Goal: Information Seeking & Learning: Learn about a topic

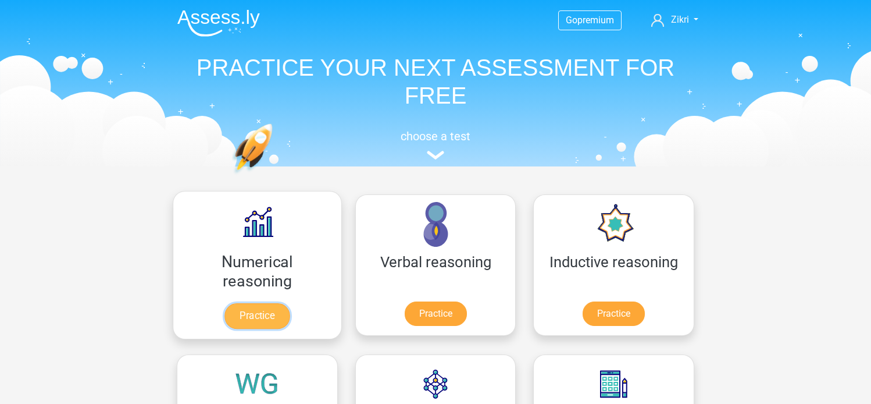
click at [234, 315] on link "Practice" at bounding box center [256, 316] width 65 height 26
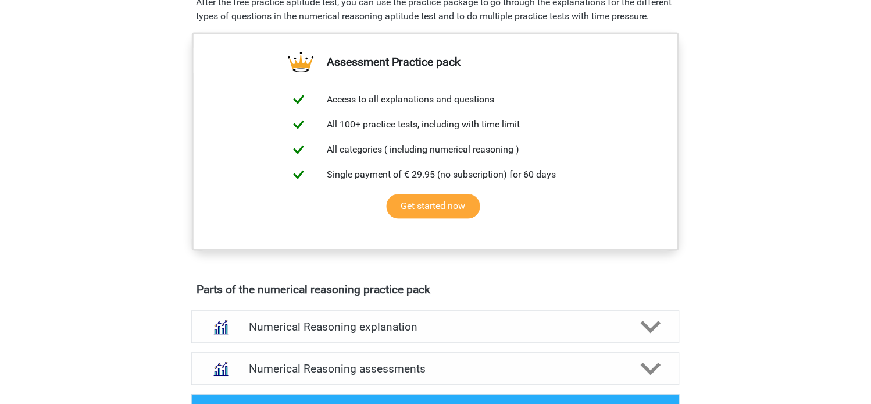
scroll to position [620, 0]
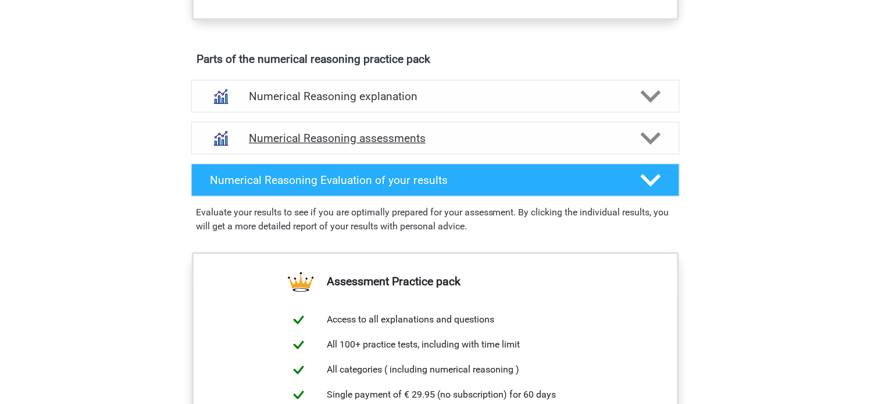
click at [675, 152] on div "Numerical Reasoning assessments" at bounding box center [435, 138] width 488 height 33
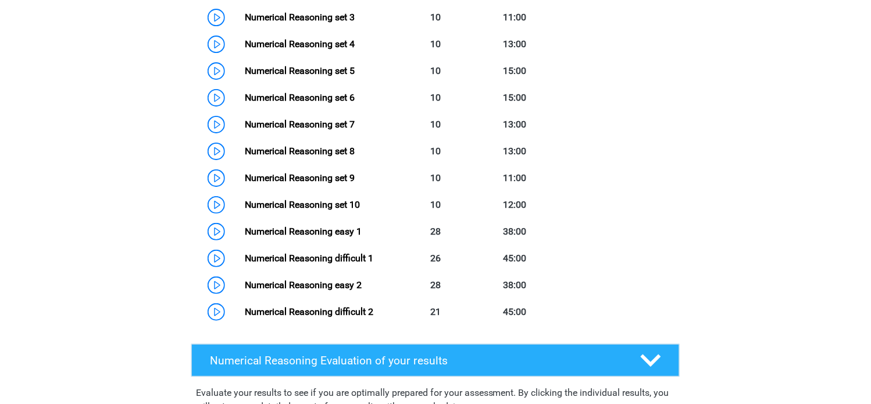
scroll to position [884, 0]
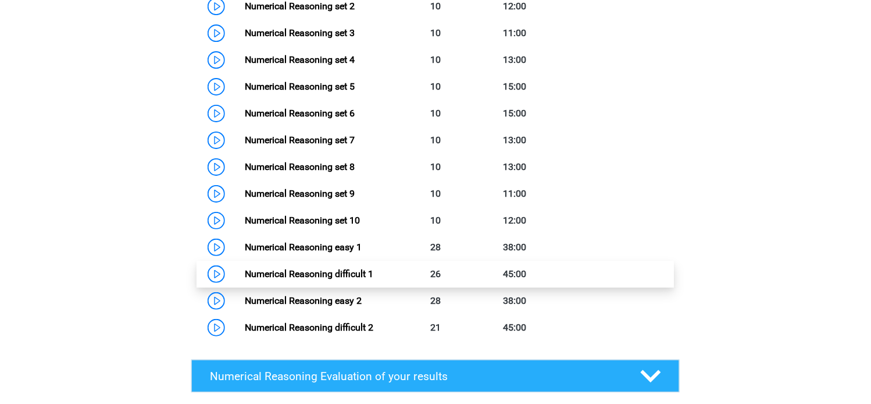
click at [373, 279] on link "Numerical Reasoning difficult 1" at bounding box center [309, 273] width 129 height 11
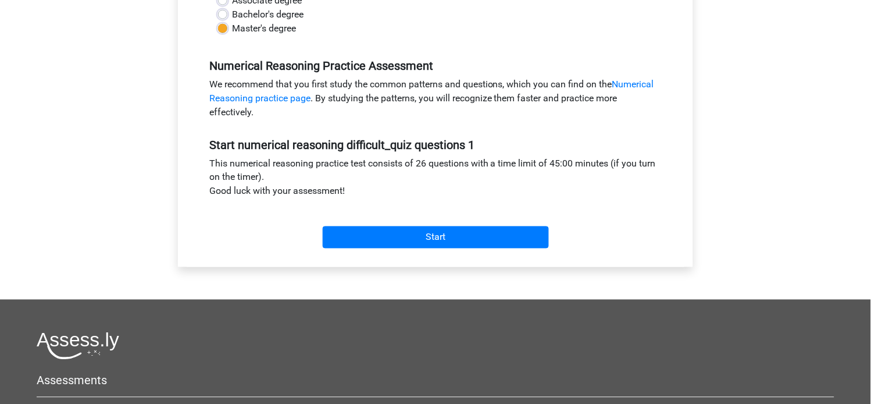
scroll to position [331, 0]
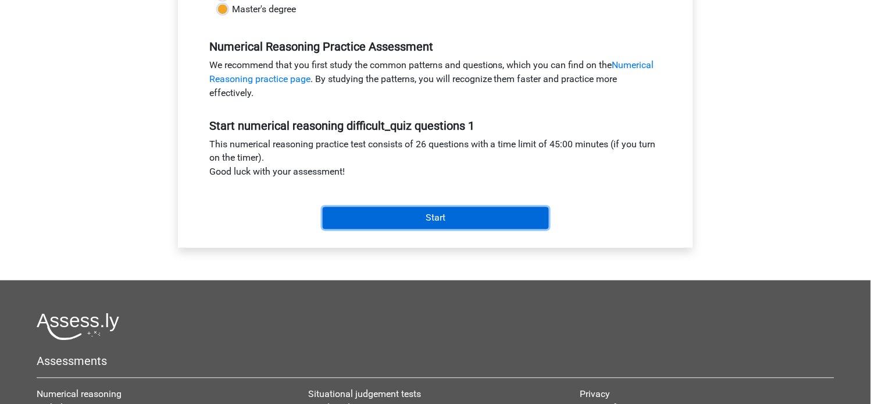
click at [523, 221] on input "Start" at bounding box center [436, 218] width 226 height 22
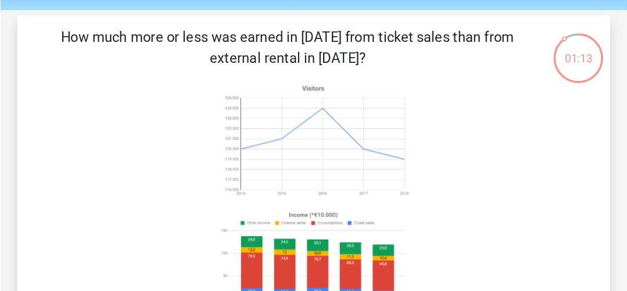
scroll to position [40, 0]
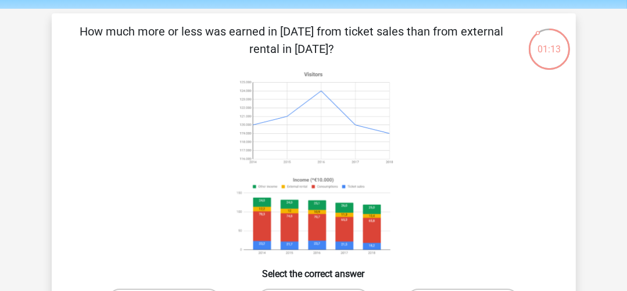
drag, startPoint x: 868, startPoint y: 12, endPoint x: 580, endPoint y: 172, distance: 328.8
click at [580, 172] on div "01:13 Question 1 of 26 Question category: numerical reasoning difficult_quiz qu…" at bounding box center [313, 204] width 543 height 383
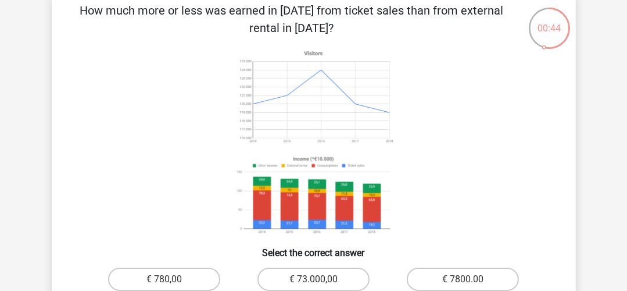
scroll to position [0, 0]
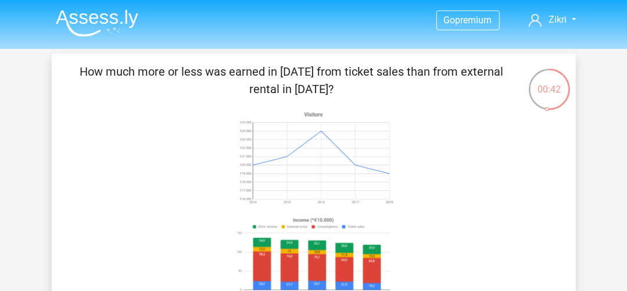
click at [113, 19] on img at bounding box center [97, 22] width 83 height 27
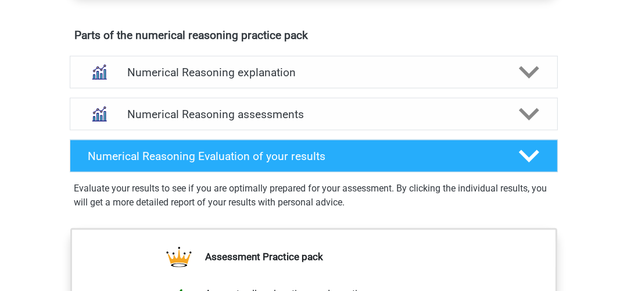
scroll to position [711, 0]
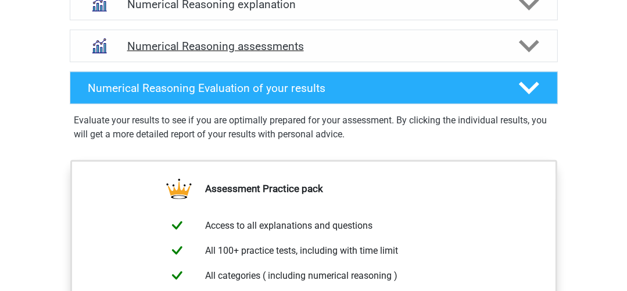
click at [530, 56] on icon at bounding box center [529, 46] width 20 height 20
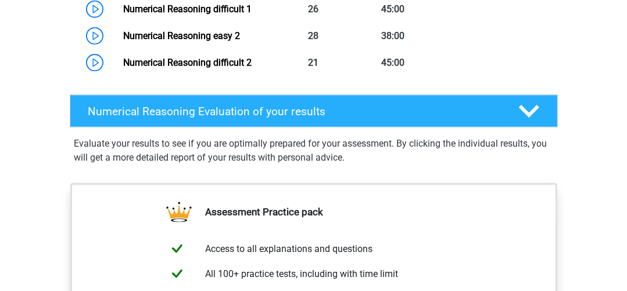
scroll to position [1150, 0]
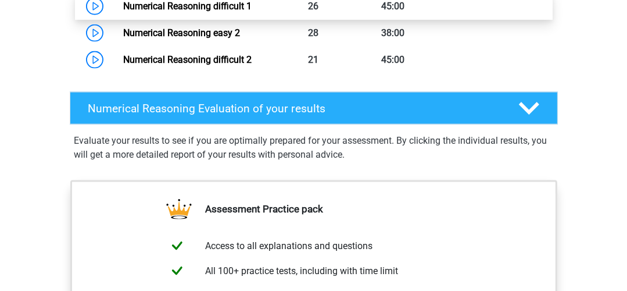
click at [252, 12] on link "Numerical Reasoning difficult 1" at bounding box center [187, 6] width 129 height 11
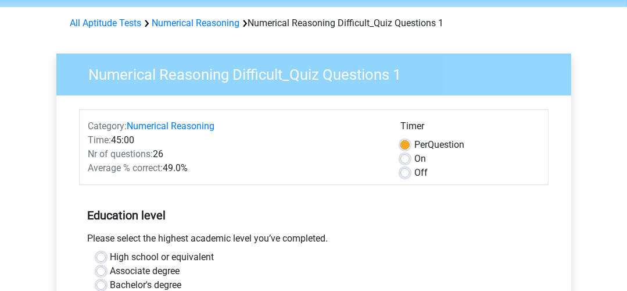
scroll to position [56, 0]
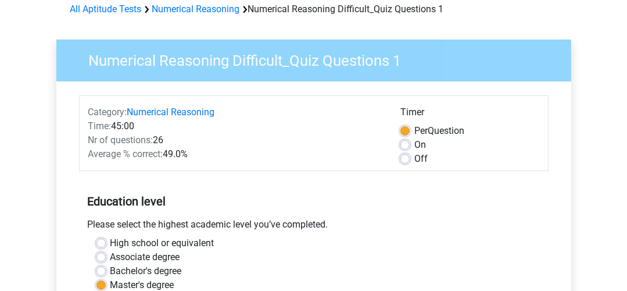
click at [415, 162] on label "Off" at bounding box center [421, 159] width 13 height 14
click at [407, 162] on input "Off" at bounding box center [405, 158] width 9 height 12
radio input "true"
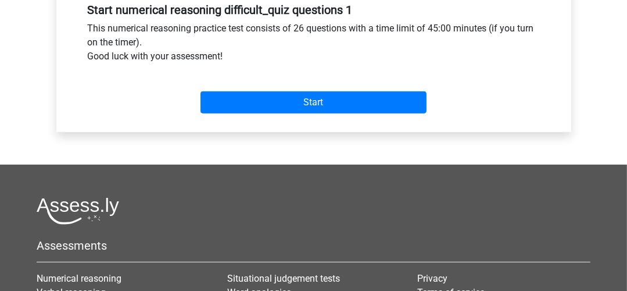
scroll to position [454, 0]
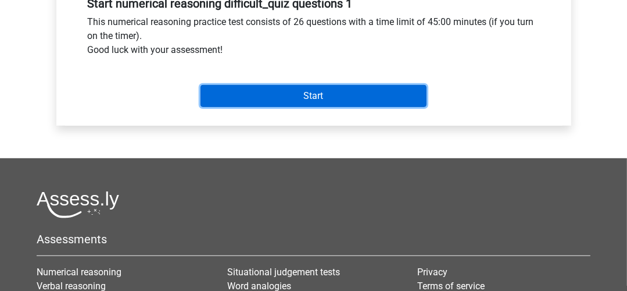
click at [397, 98] on input "Start" at bounding box center [314, 96] width 226 height 22
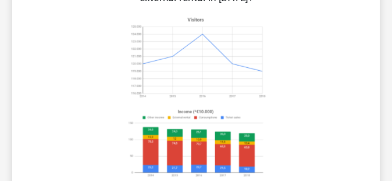
scroll to position [92, 0]
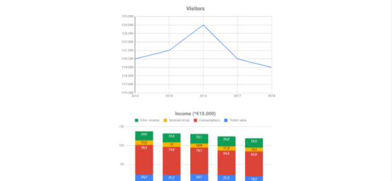
drag, startPoint x: 604, startPoint y: 2, endPoint x: 291, endPoint y: 92, distance: 325.0
click at [291, 92] on icon at bounding box center [195, 97] width 373 height 192
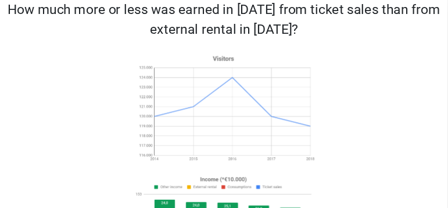
scroll to position [49, 0]
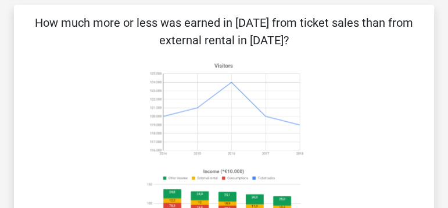
drag, startPoint x: 384, startPoint y: 1, endPoint x: 379, endPoint y: 160, distance: 159.4
click at [379, 160] on icon at bounding box center [224, 154] width 365 height 192
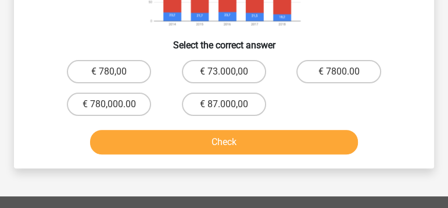
scroll to position [248, 0]
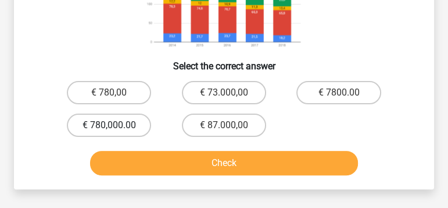
click at [123, 116] on label "€ 780,000.00" at bounding box center [109, 124] width 84 height 23
click at [117, 125] on input "€ 780,000.00" at bounding box center [113, 129] width 8 height 8
radio input "true"
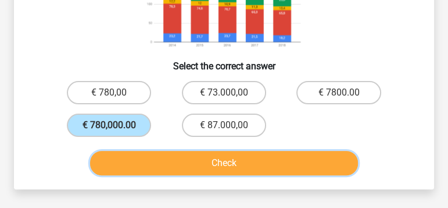
click at [160, 158] on button "Check" at bounding box center [224, 163] width 269 height 24
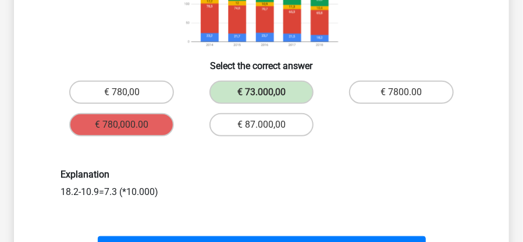
drag, startPoint x: 438, startPoint y: 2, endPoint x: 445, endPoint y: 144, distance: 142.6
click at [445, 144] on div "Explanation 18.2-10.9=7.3 (*10.000)" at bounding box center [262, 183] width 458 height 85
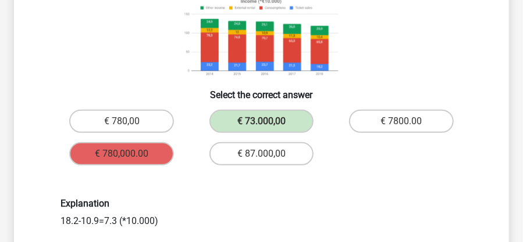
scroll to position [309, 0]
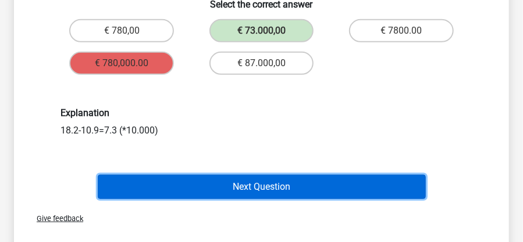
click at [399, 186] on button "Next Question" at bounding box center [262, 187] width 328 height 24
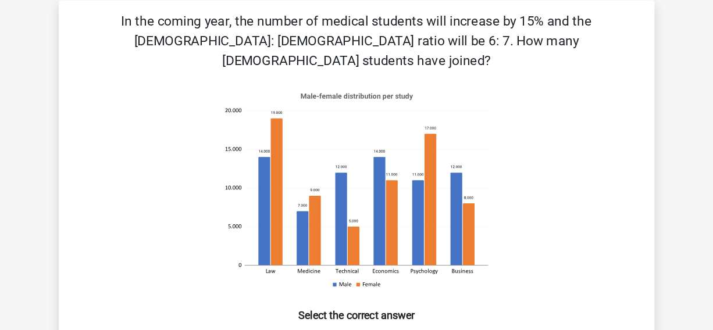
scroll to position [53, 0]
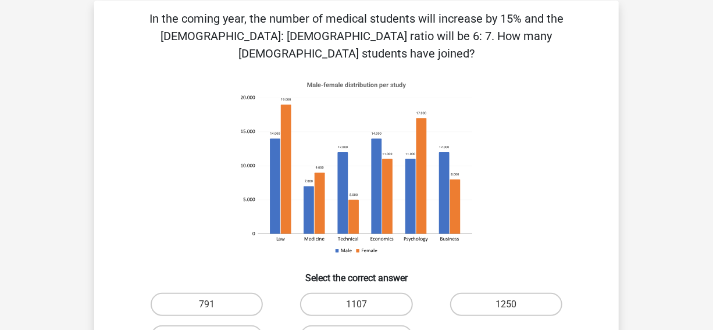
drag, startPoint x: 525, startPoint y: 2, endPoint x: 441, endPoint y: 16, distance: 84.8
click at [441, 16] on p "In the coming year, the number of medical students will increase by 15% and the…" at bounding box center [356, 36] width 487 height 52
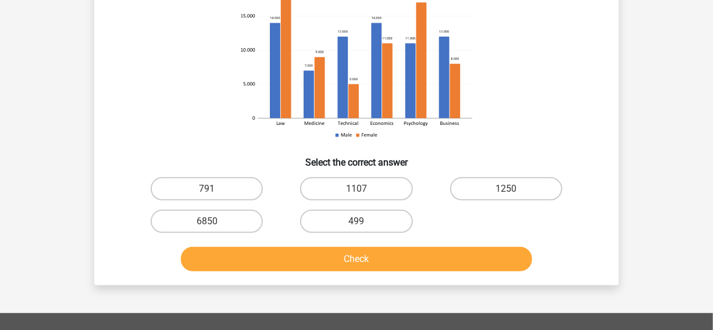
scroll to position [190, 0]
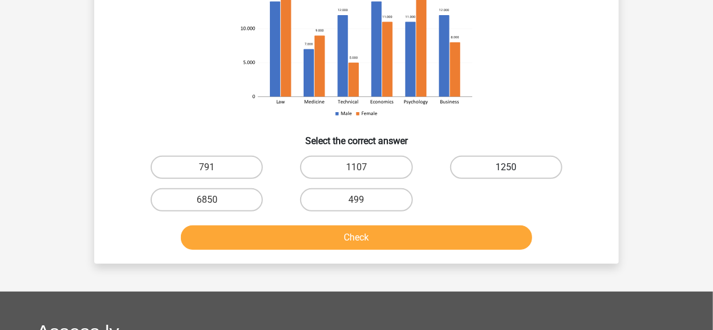
click at [539, 156] on label "1250" at bounding box center [506, 167] width 112 height 23
click at [513, 167] on input "1250" at bounding box center [510, 171] width 8 height 8
radio input "true"
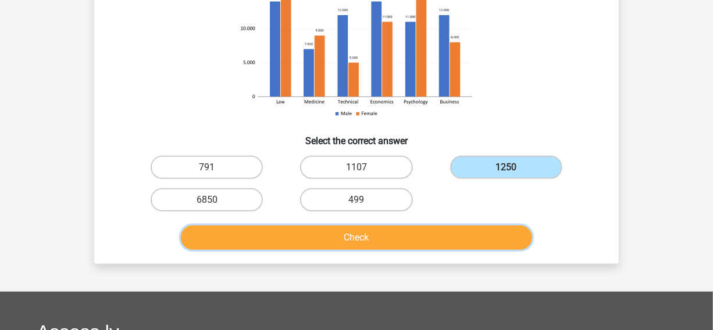
click at [441, 226] on button "Check" at bounding box center [357, 238] width 352 height 24
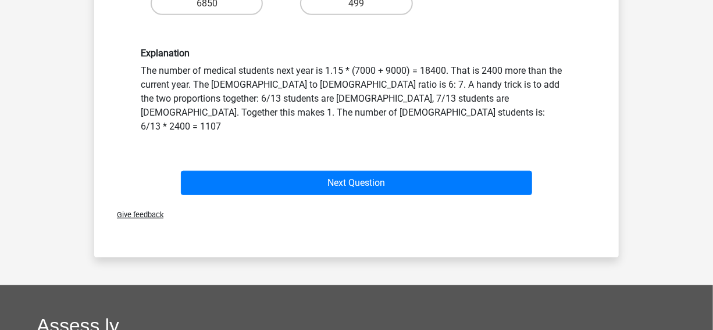
scroll to position [397, 0]
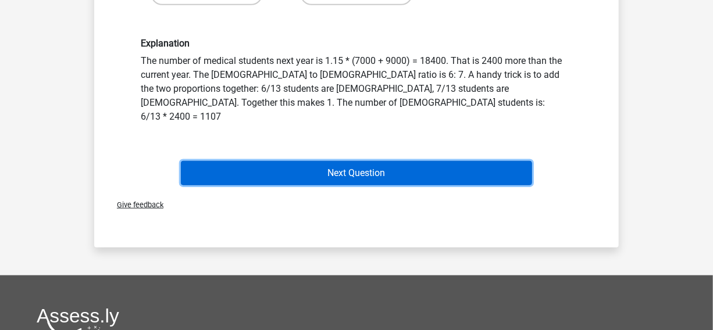
click at [497, 161] on button "Next Question" at bounding box center [357, 173] width 352 height 24
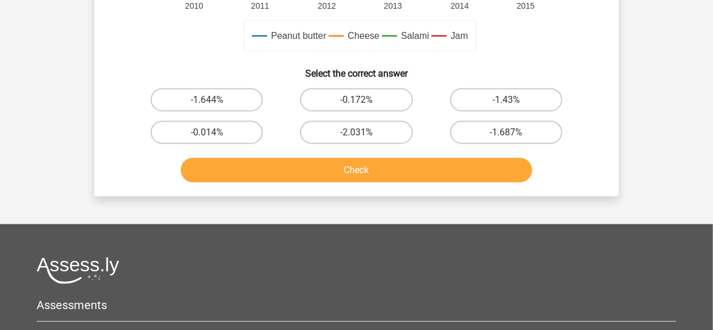
scroll to position [474, 0]
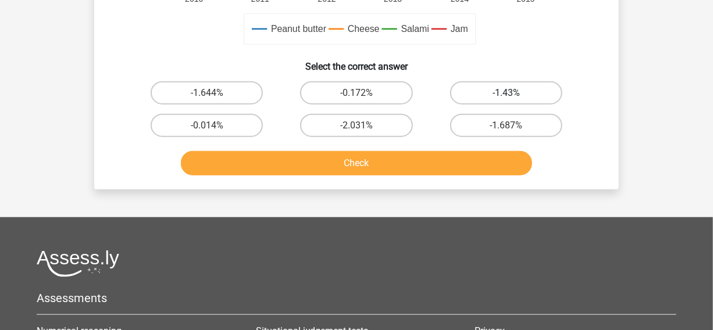
click at [527, 85] on label "-1.43%" at bounding box center [506, 92] width 112 height 23
click at [513, 93] on input "-1.43%" at bounding box center [510, 97] width 8 height 8
radio input "true"
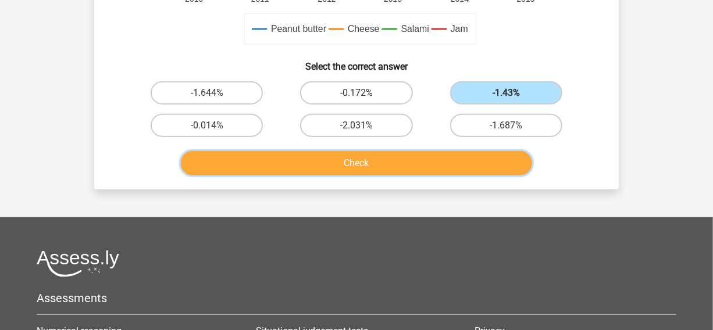
click at [490, 161] on button "Check" at bounding box center [357, 163] width 352 height 24
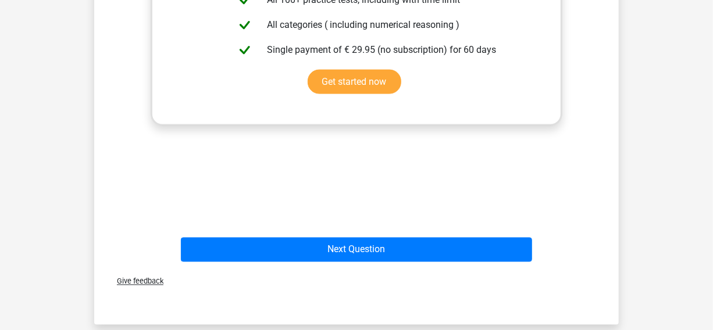
scroll to position [767, 0]
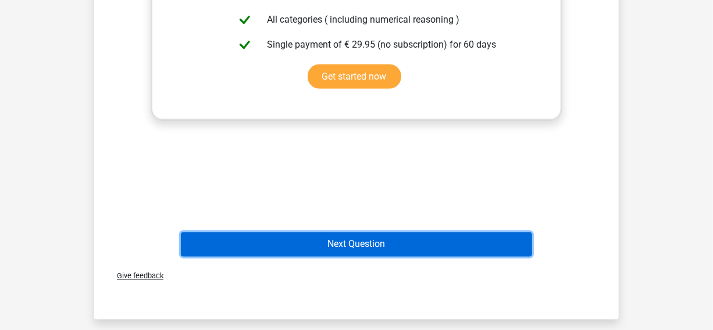
click at [463, 238] on button "Next Question" at bounding box center [357, 245] width 352 height 24
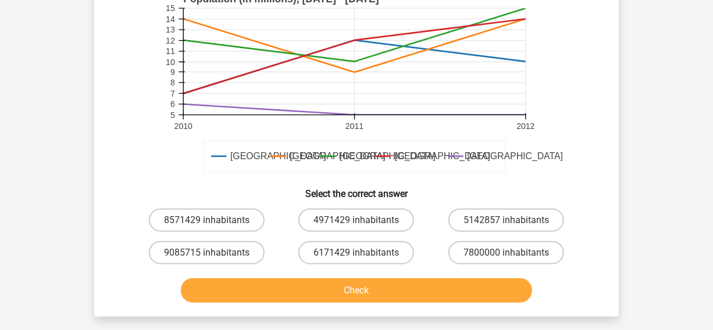
scroll to position [304, 0]
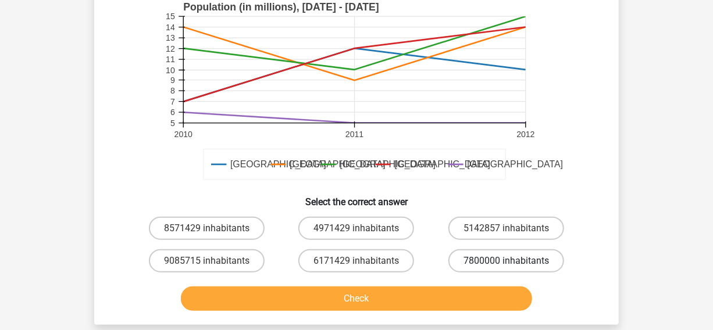
click at [522, 255] on label "7800000 inhabitants" at bounding box center [506, 260] width 116 height 23
click at [513, 261] on input "7800000 inhabitants" at bounding box center [510, 265] width 8 height 8
radio input "true"
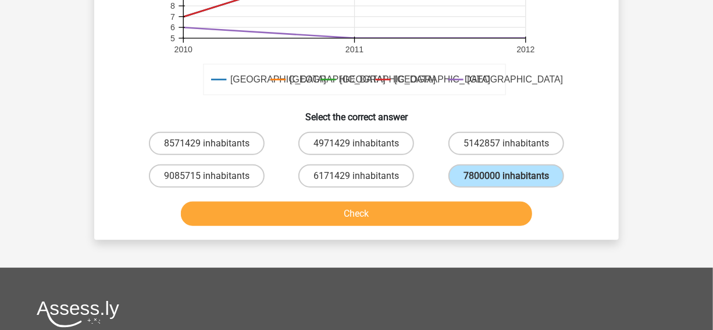
scroll to position [408, 0]
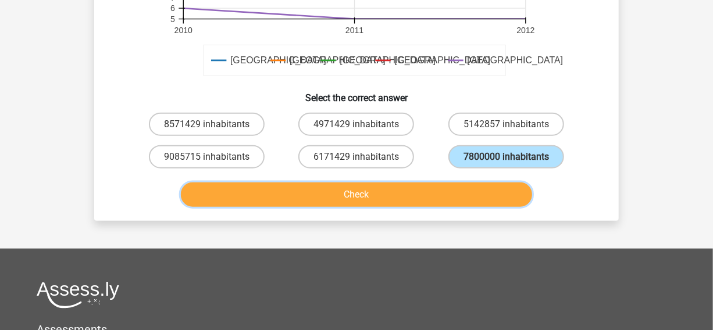
click at [448, 200] on button "Check" at bounding box center [357, 195] width 352 height 24
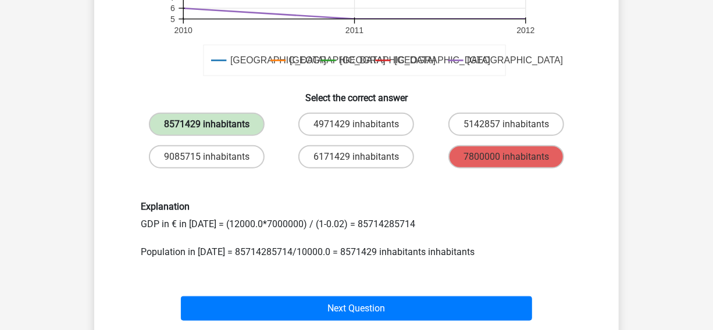
click at [244, 122] on label "8571429 inhabitants" at bounding box center [207, 124] width 116 height 23
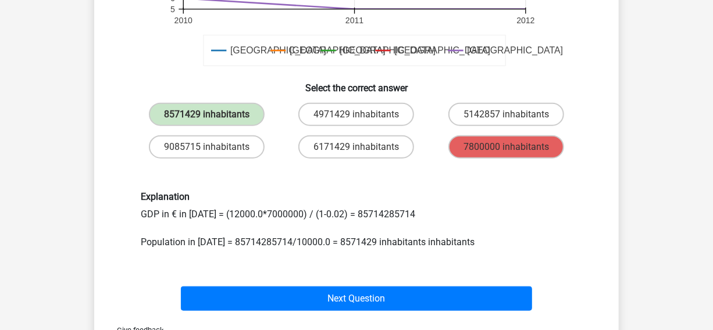
scroll to position [425, 0]
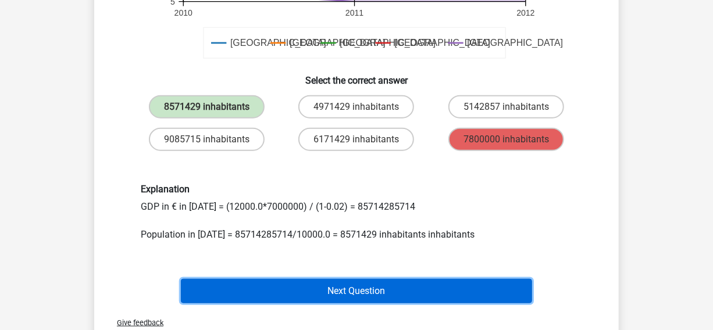
click at [402, 290] on button "Next Question" at bounding box center [357, 291] width 352 height 24
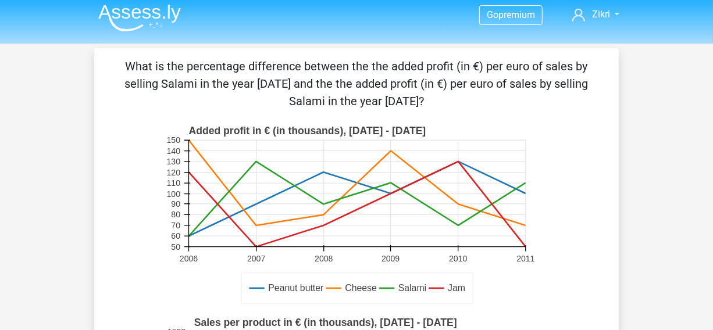
scroll to position [0, 0]
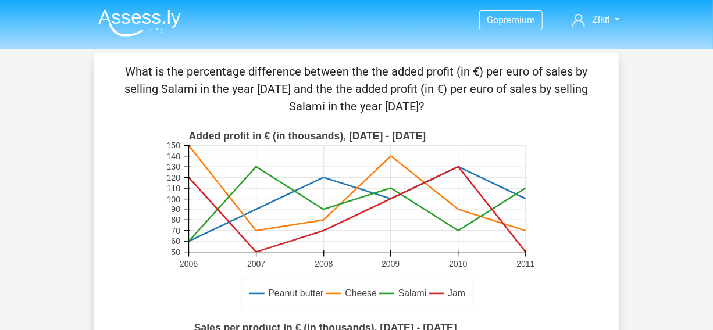
click at [165, 21] on img at bounding box center [139, 22] width 83 height 27
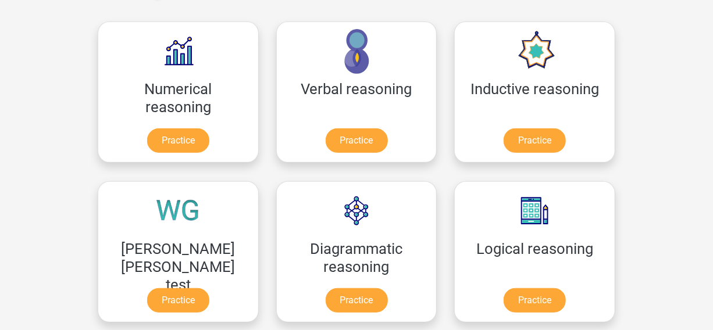
scroll to position [174, 0]
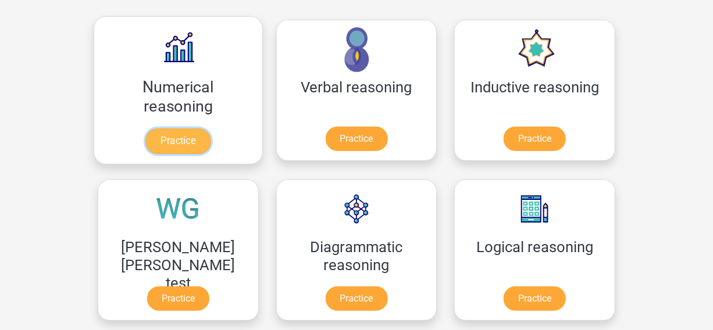
click at [160, 137] on link "Practice" at bounding box center [177, 142] width 65 height 26
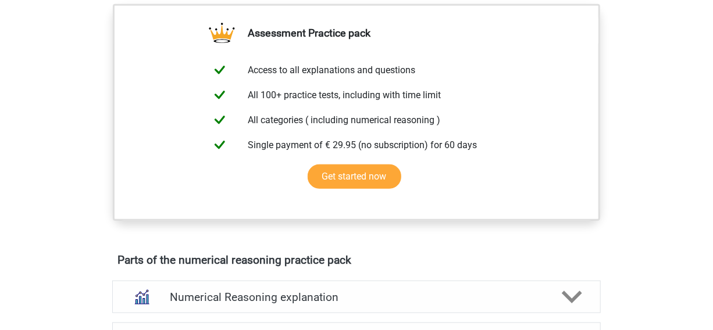
scroll to position [520, 0]
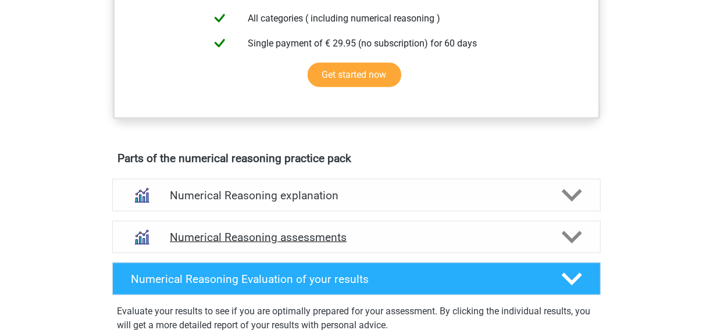
click at [568, 248] on icon at bounding box center [572, 237] width 20 height 20
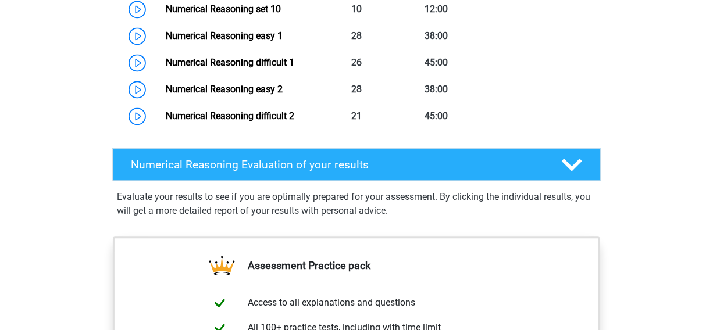
scroll to position [1029, 0]
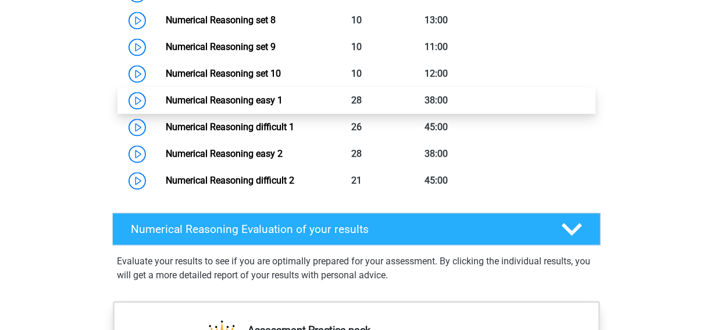
click at [283, 106] on link "Numerical Reasoning easy 1" at bounding box center [224, 100] width 117 height 11
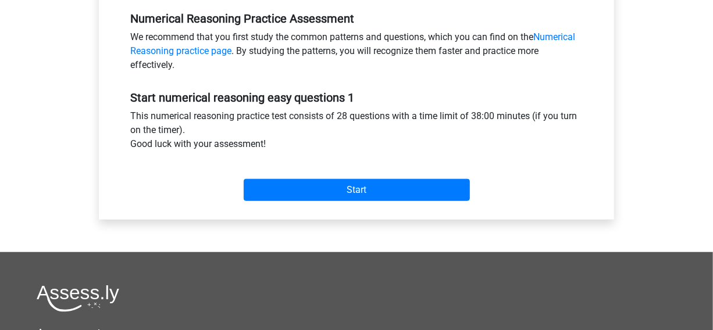
scroll to position [374, 0]
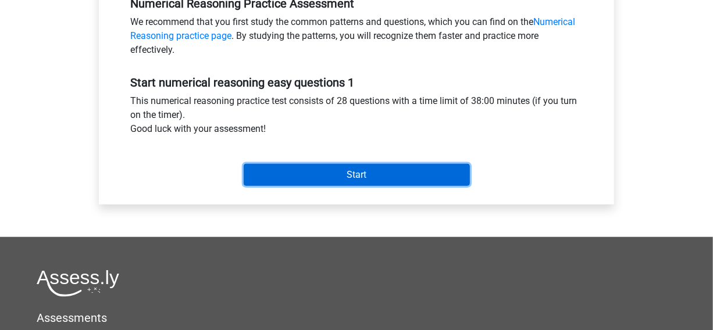
click at [413, 168] on input "Start" at bounding box center [357, 175] width 226 height 22
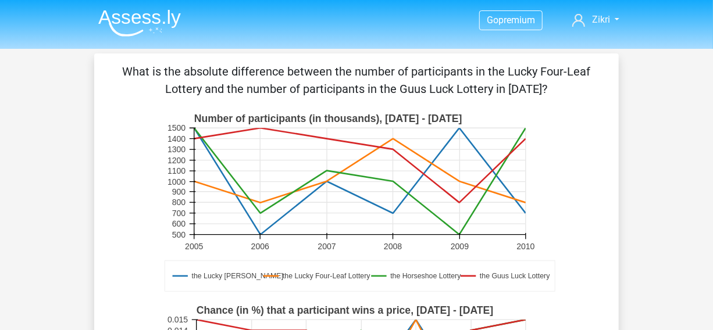
click at [151, 23] on img at bounding box center [139, 22] width 83 height 27
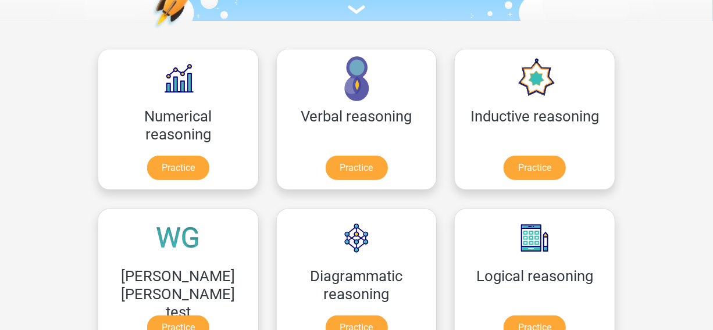
scroll to position [147, 0]
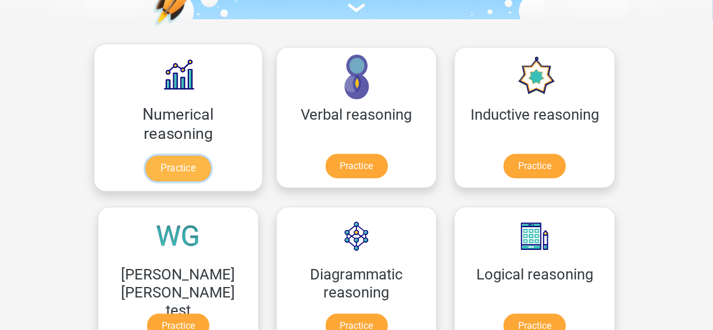
click at [154, 156] on link "Practice" at bounding box center [177, 169] width 65 height 26
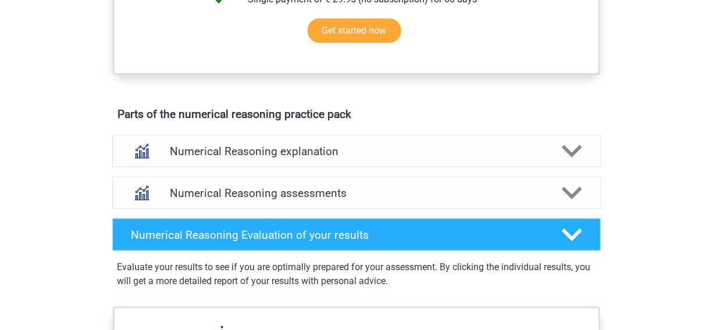
scroll to position [576, 0]
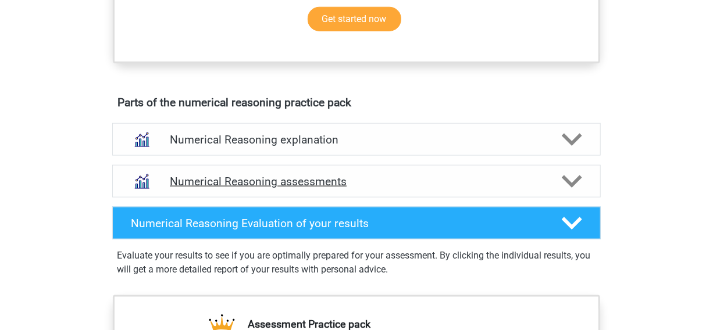
click at [576, 187] on icon at bounding box center [572, 182] width 20 height 20
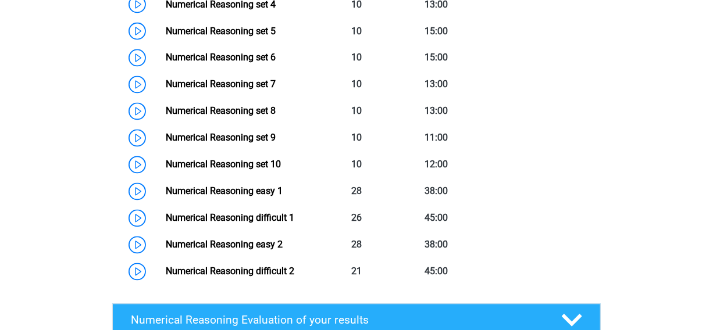
scroll to position [1047, 0]
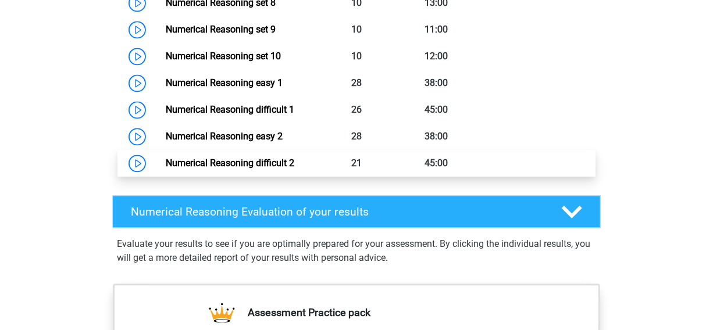
click at [294, 169] on link "Numerical Reasoning difficult 2" at bounding box center [230, 163] width 129 height 11
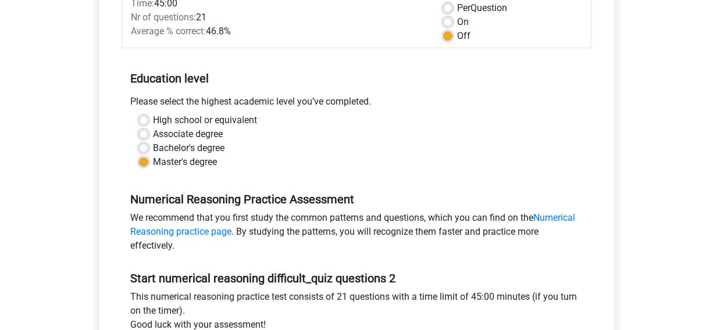
scroll to position [325, 0]
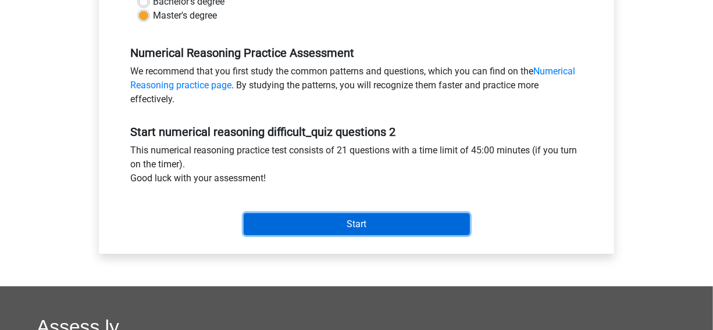
click at [427, 224] on input "Start" at bounding box center [357, 224] width 226 height 22
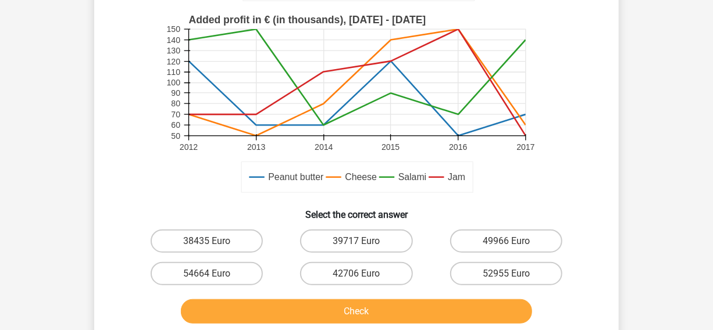
scroll to position [327, 0]
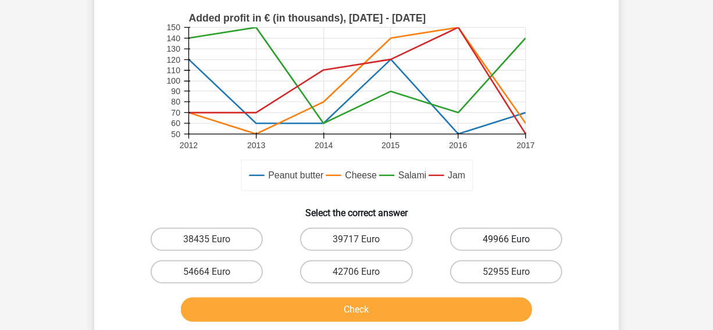
click at [499, 234] on label "49966 Euro" at bounding box center [506, 239] width 112 height 23
click at [506, 240] on input "49966 Euro" at bounding box center [510, 244] width 8 height 8
radio input "true"
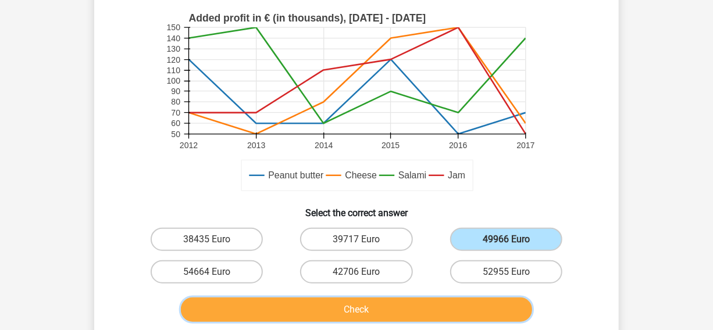
click at [430, 307] on button "Check" at bounding box center [357, 310] width 352 height 24
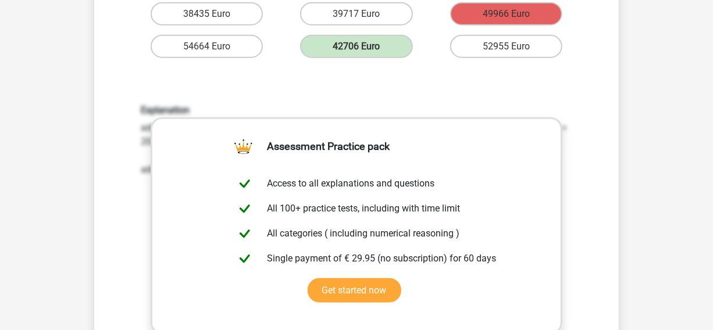
scroll to position [738, 0]
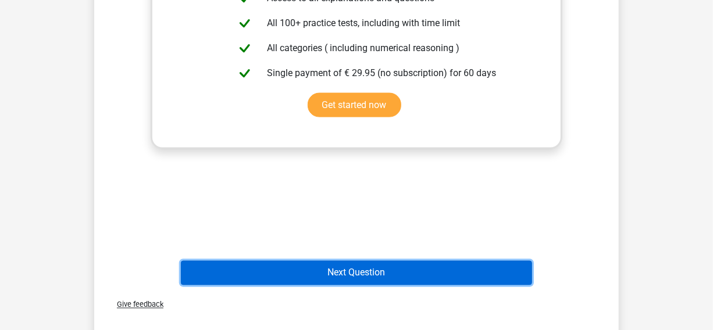
click at [489, 279] on button "Next Question" at bounding box center [357, 273] width 352 height 24
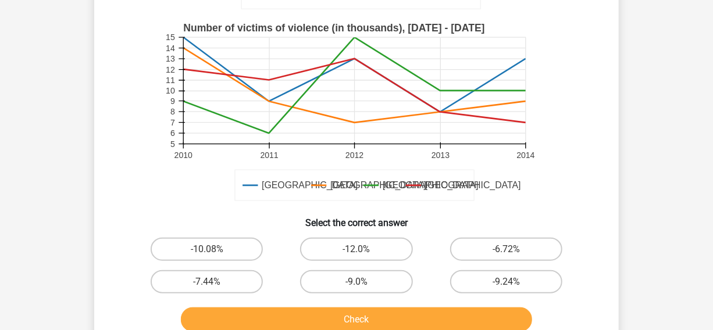
scroll to position [320, 0]
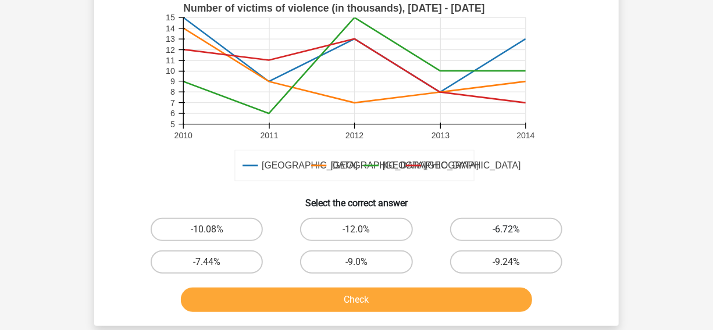
click at [488, 233] on label "-6.72%" at bounding box center [506, 229] width 112 height 23
click at [506, 233] on input "-6.72%" at bounding box center [510, 234] width 8 height 8
radio input "true"
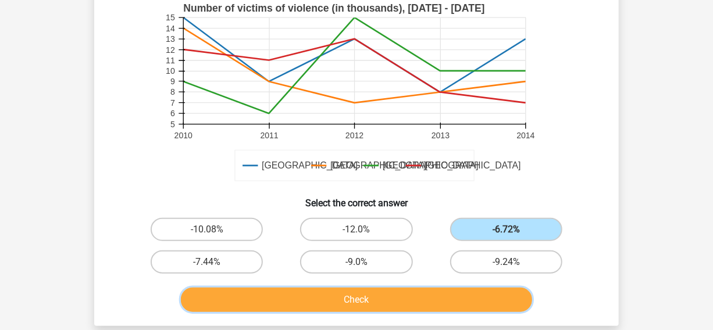
click at [447, 293] on button "Check" at bounding box center [357, 300] width 352 height 24
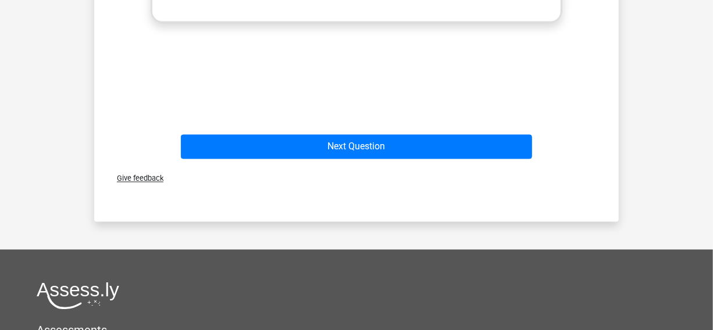
scroll to position [849, 0]
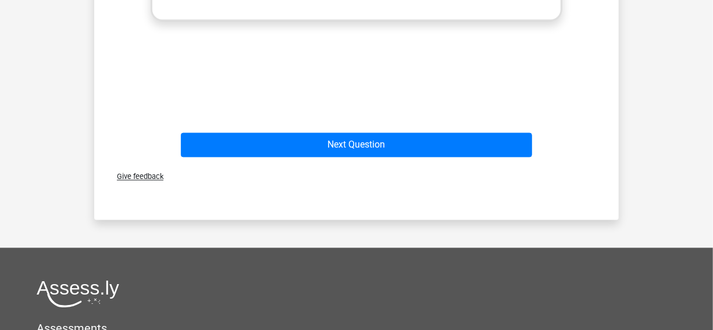
click at [499, 157] on div "Next Question" at bounding box center [356, 147] width 449 height 29
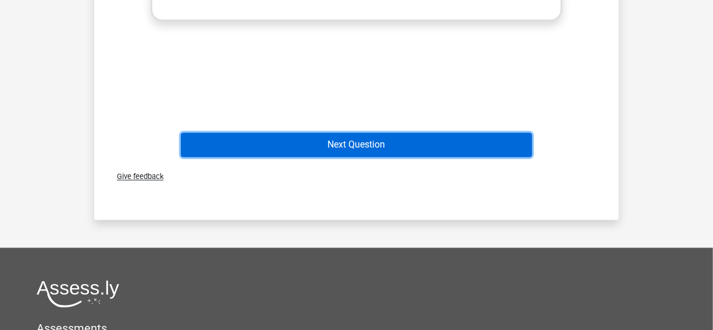
click at [499, 149] on button "Next Question" at bounding box center [357, 145] width 352 height 24
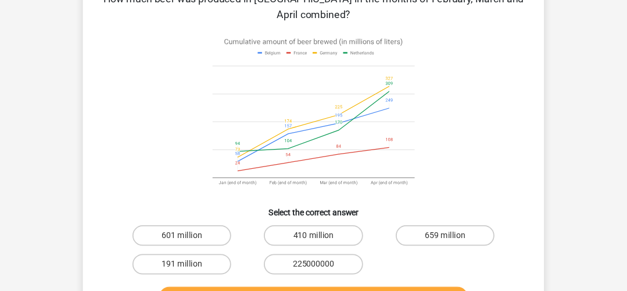
scroll to position [72, 0]
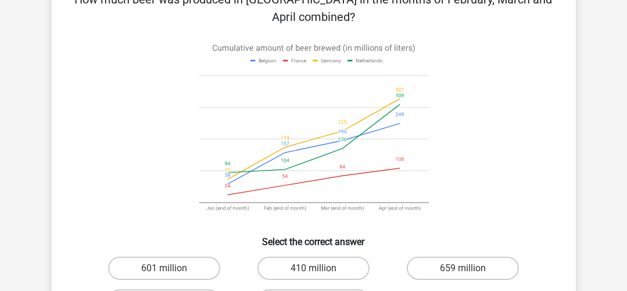
drag, startPoint x: 721, startPoint y: 3, endPoint x: 572, endPoint y: 203, distance: 249.7
click at [572, 203] on div "How much beer was produced in [GEOGRAPHIC_DATA] in the months of February, Marc…" at bounding box center [314, 172] width 524 height 383
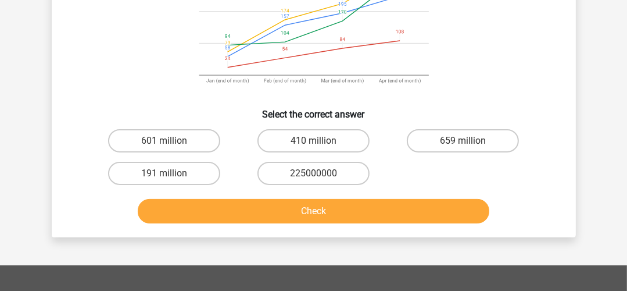
scroll to position [207, 0]
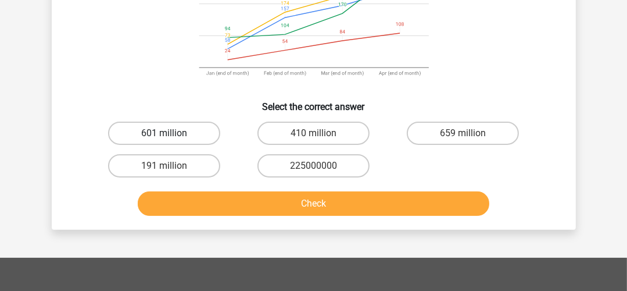
click at [198, 129] on label "601 million" at bounding box center [164, 133] width 112 height 23
click at [172, 133] on input "601 million" at bounding box center [168, 137] width 8 height 8
radio input "true"
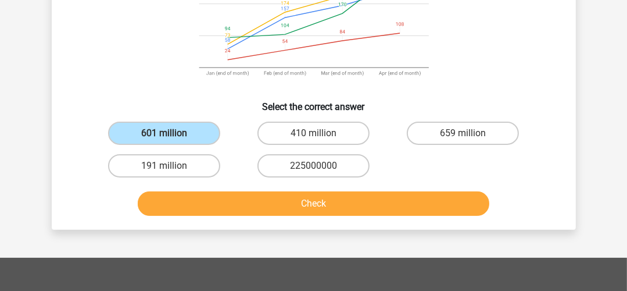
click at [244, 188] on div "Check" at bounding box center [313, 201] width 487 height 38
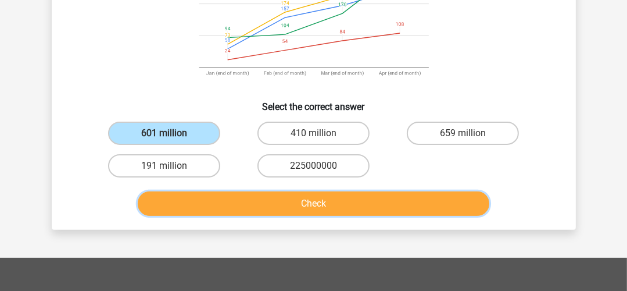
click at [248, 202] on button "Check" at bounding box center [314, 203] width 352 height 24
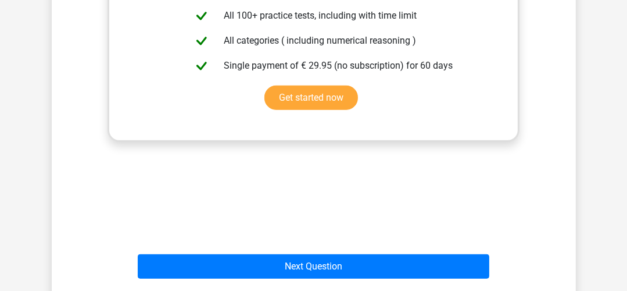
scroll to position [526, 0]
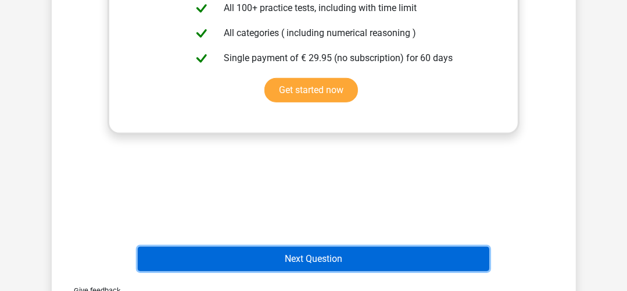
click at [447, 258] on button "Next Question" at bounding box center [314, 259] width 352 height 24
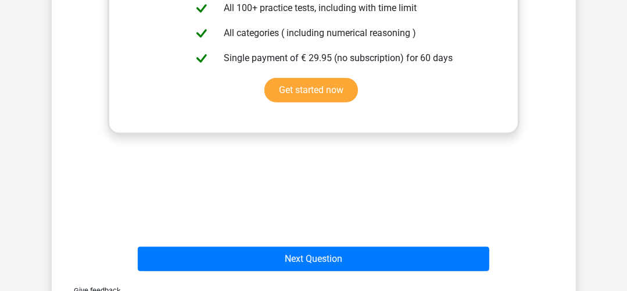
drag, startPoint x: 447, startPoint y: 258, endPoint x: 586, endPoint y: 125, distance: 192.5
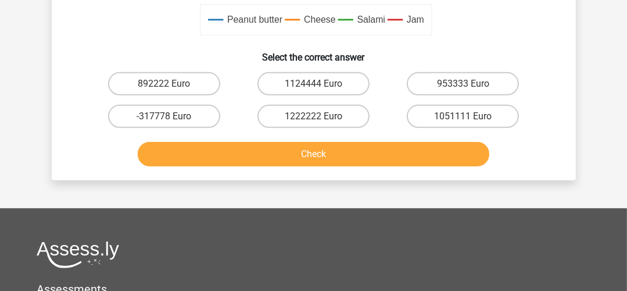
scroll to position [444, 0]
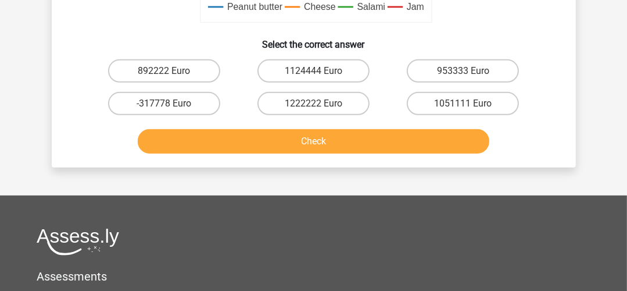
click at [470, 88] on div "1051111 Euro" at bounding box center [462, 103] width 149 height 33
click at [459, 102] on label "1051111 Euro" at bounding box center [463, 103] width 112 height 23
click at [463, 104] on input "1051111 Euro" at bounding box center [467, 108] width 8 height 8
radio input "true"
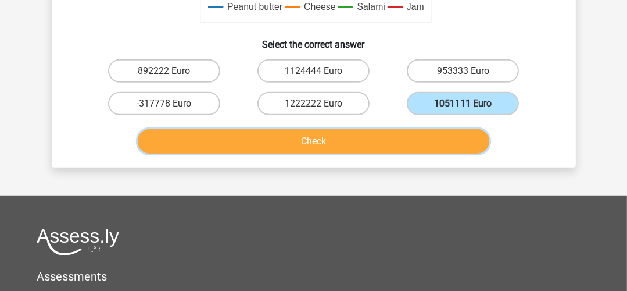
click at [436, 133] on button "Check" at bounding box center [314, 141] width 352 height 24
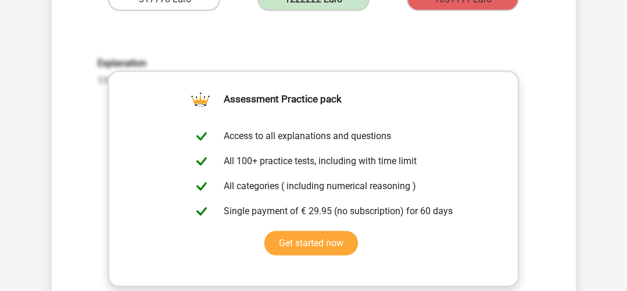
scroll to position [740, 0]
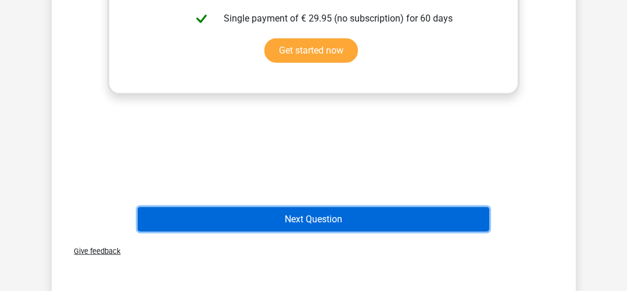
click at [434, 219] on button "Next Question" at bounding box center [314, 219] width 352 height 24
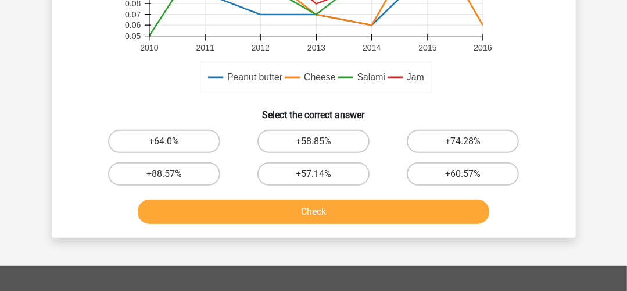
scroll to position [410, 0]
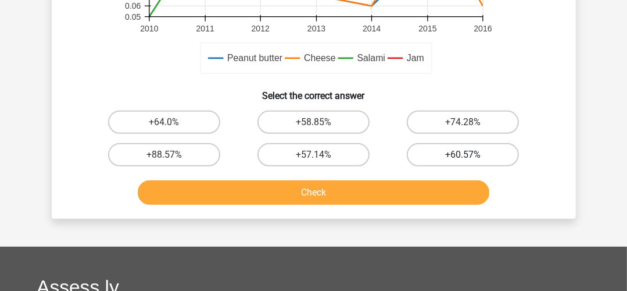
click at [472, 148] on label "+60.57%" at bounding box center [463, 154] width 112 height 23
click at [471, 155] on input "+60.57%" at bounding box center [467, 159] width 8 height 8
radio input "true"
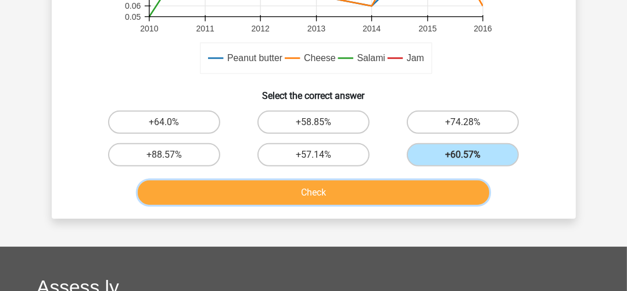
click at [419, 185] on button "Check" at bounding box center [314, 192] width 352 height 24
